Goal: Task Accomplishment & Management: Use online tool/utility

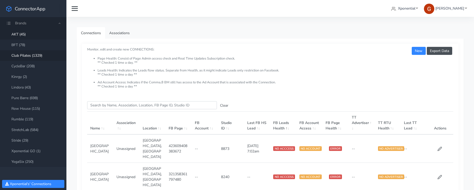
click at [31, 54] on link "Club Pilates (1329)" at bounding box center [33, 55] width 66 height 11
click at [121, 107] on input "Search this table" at bounding box center [152, 105] width 130 height 8
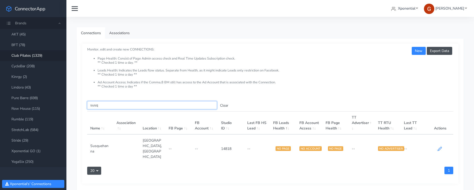
type input "susq"
click at [370, 147] on icon at bounding box center [440, 149] width 4 height 4
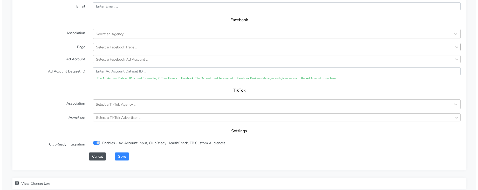
scroll to position [507, 0]
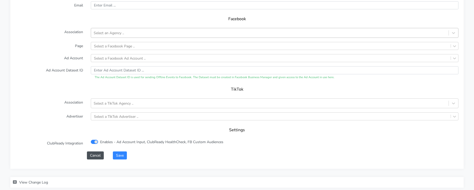
click at [116, 35] on div "Select an Agency .." at bounding box center [109, 32] width 30 height 5
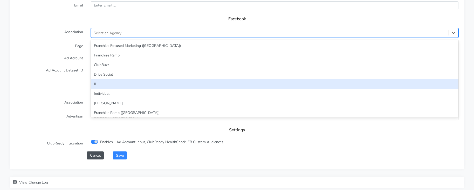
click at [105, 81] on div "JL" at bounding box center [275, 84] width 368 height 10
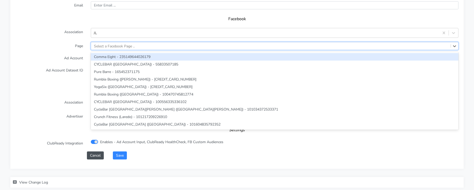
click at [109, 45] on div "Select a Facebook Page .." at bounding box center [114, 45] width 41 height 5
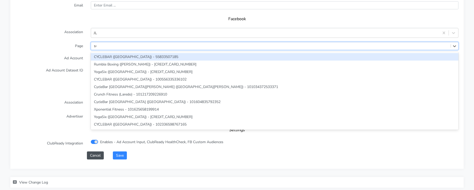
type input "sus"
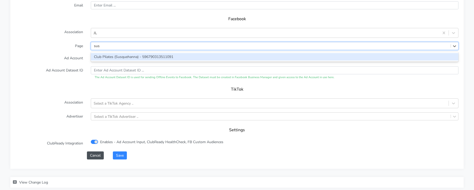
click at [109, 56] on div "Club Pilates (Susquehanna) - 596790313511091" at bounding box center [275, 57] width 368 height 8
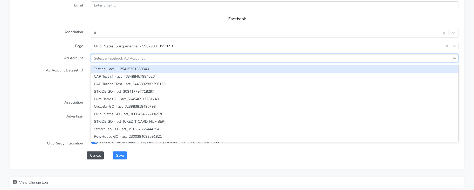
click at [123, 58] on div "Select a Facebook Ad Account .." at bounding box center [120, 58] width 52 height 5
paste input "3642860862451323"
type input "3642860862451323"
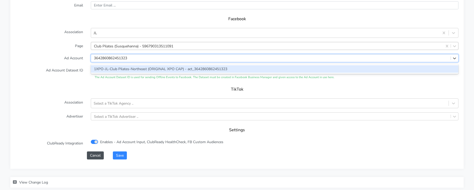
click at [114, 68] on div "1XPO-JL-Club Pilates-Northeast (ORIGINAL XPO CAP) - act_3642860862451323" at bounding box center [275, 69] width 368 height 8
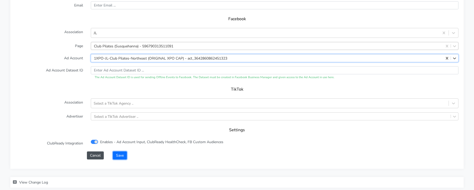
click at [122, 157] on button "Save" at bounding box center [120, 156] width 14 height 8
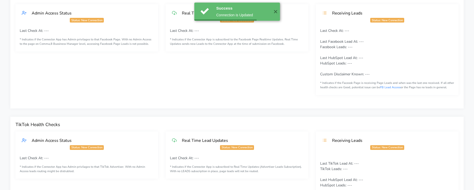
scroll to position [0, 0]
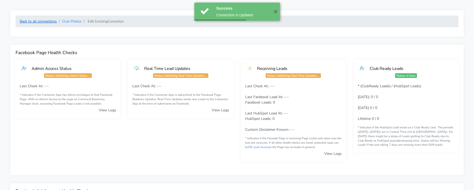
click at [41, 20] on link "Back to all connections" at bounding box center [38, 21] width 37 height 5
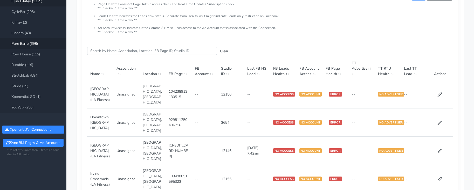
scroll to position [107, 0]
